Goal: Transaction & Acquisition: Purchase product/service

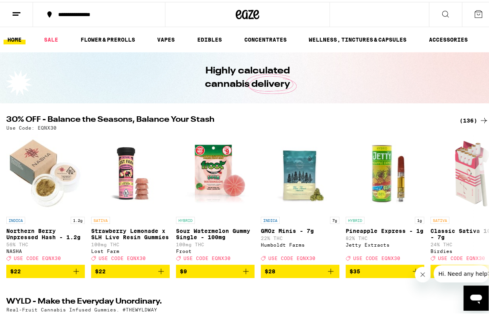
click at [465, 118] on div "(136)" at bounding box center [474, 118] width 29 height 9
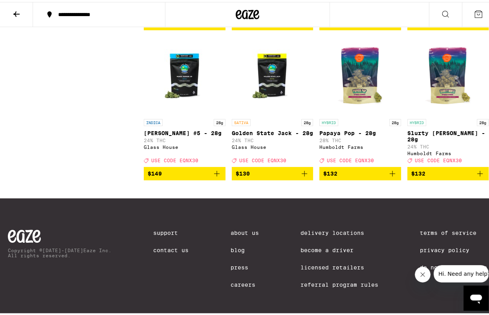
scroll to position [5208, 0]
